Goal: Communication & Community: Participate in discussion

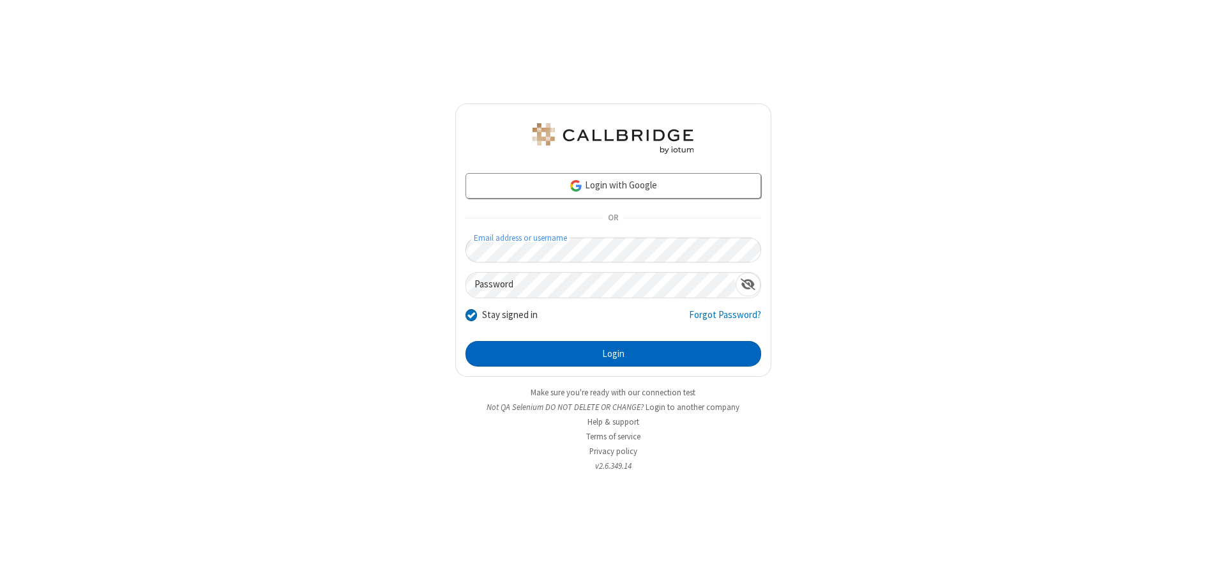
click at [613, 354] on button "Login" at bounding box center [613, 354] width 296 height 26
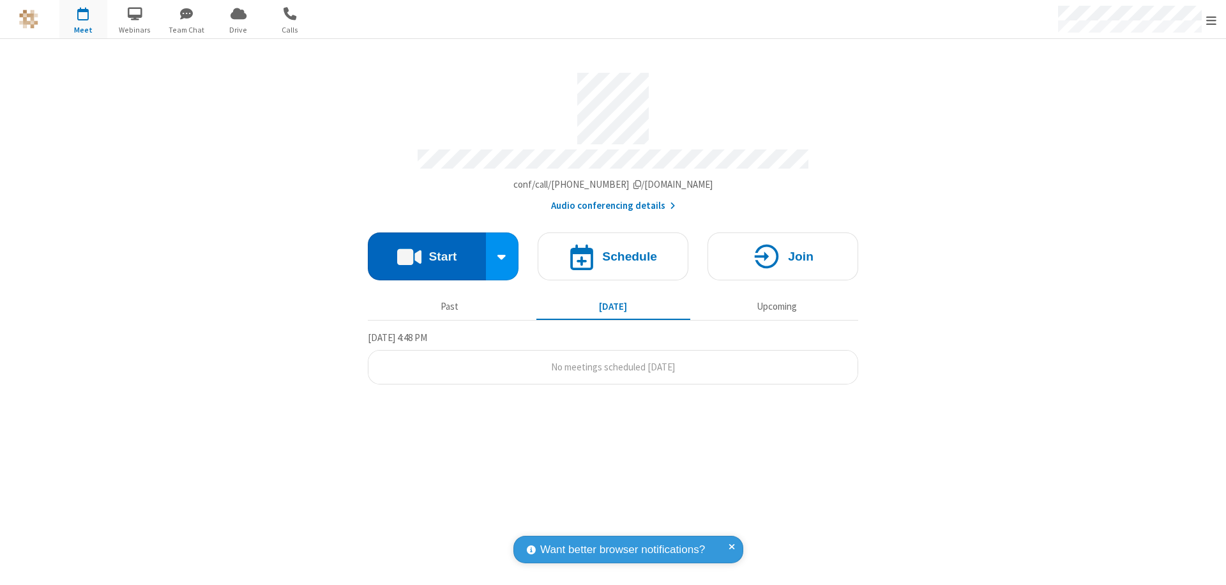
click at [426, 250] on button "Start" at bounding box center [427, 256] width 118 height 48
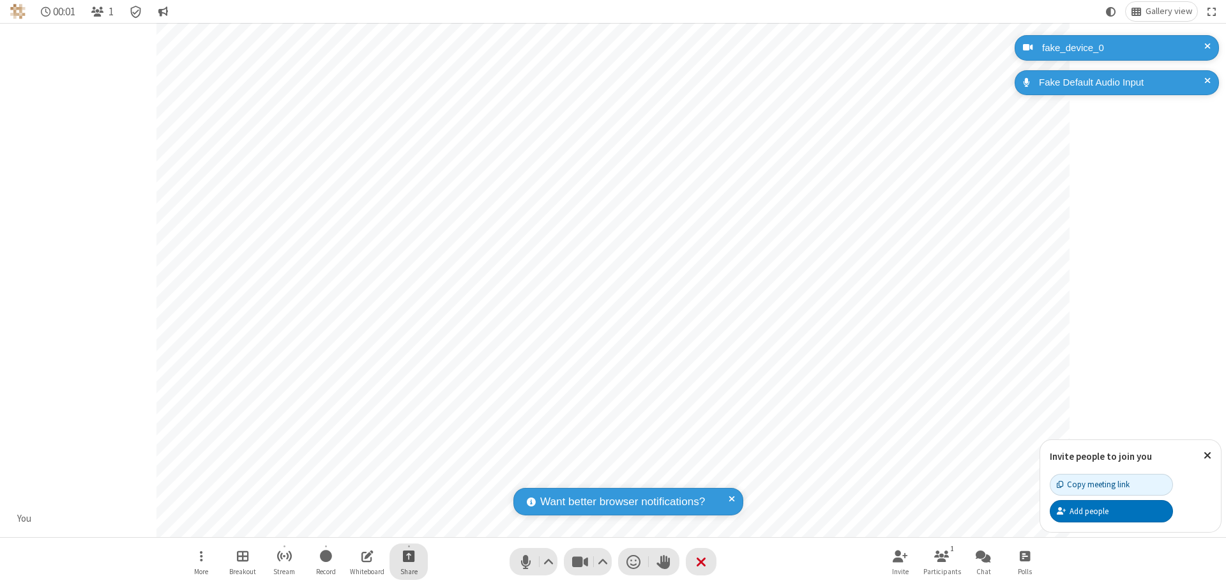
click at [409, 555] on span "Start sharing" at bounding box center [409, 556] width 12 height 16
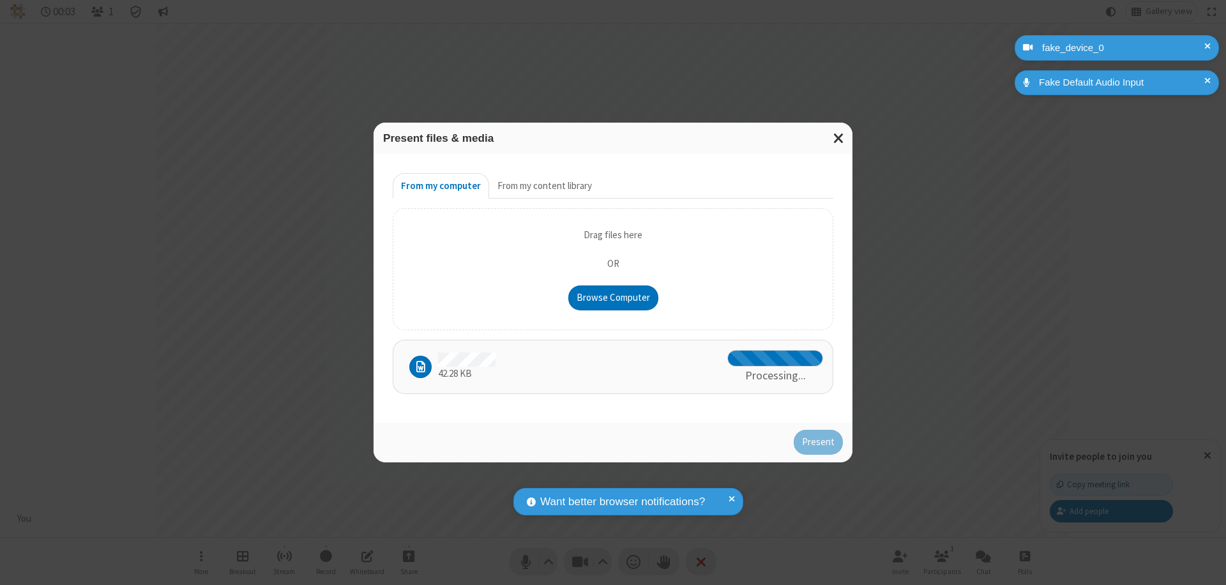
click at [819, 439] on button "Present" at bounding box center [817, 443] width 49 height 26
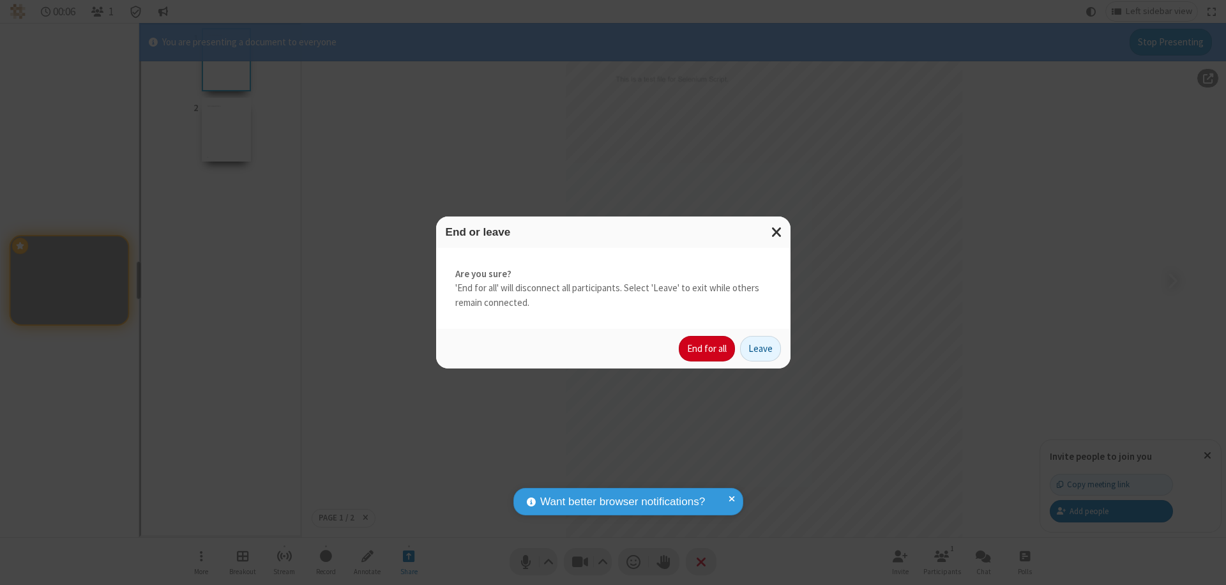
click at [707, 349] on button "End for all" at bounding box center [707, 349] width 56 height 26
